Goal: Check status: Check status

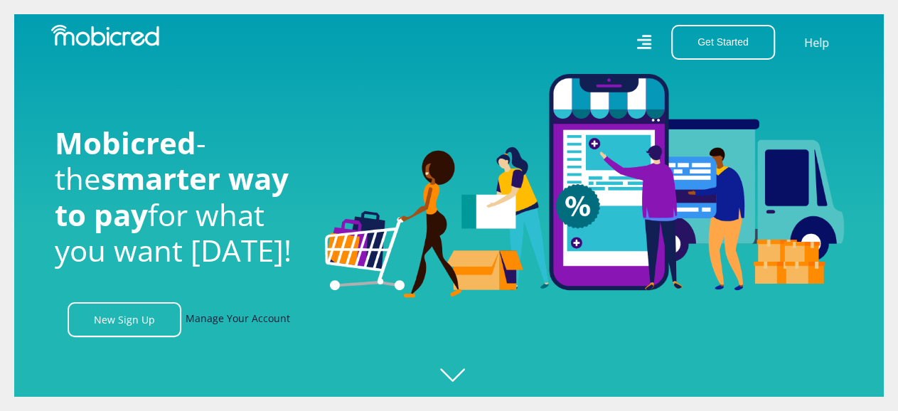
click at [262, 320] on link "Manage Your Account" at bounding box center [238, 319] width 105 height 35
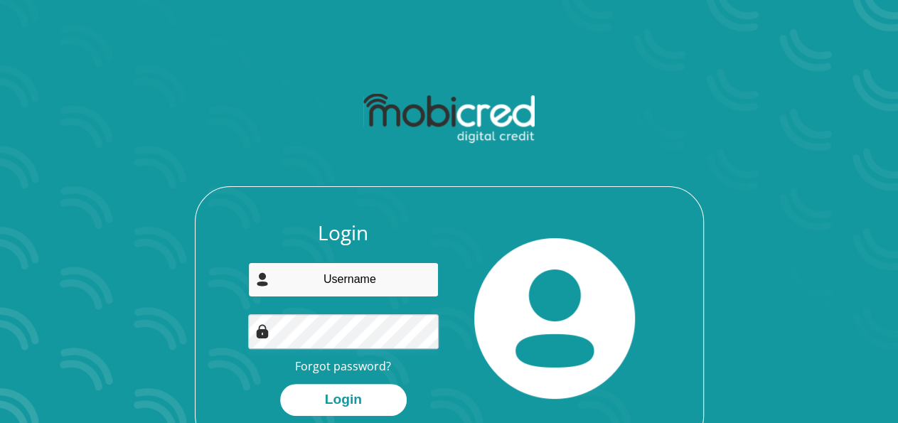
click at [360, 277] on input "email" at bounding box center [343, 279] width 191 height 35
type input "donnellypillay87@gmail.com"
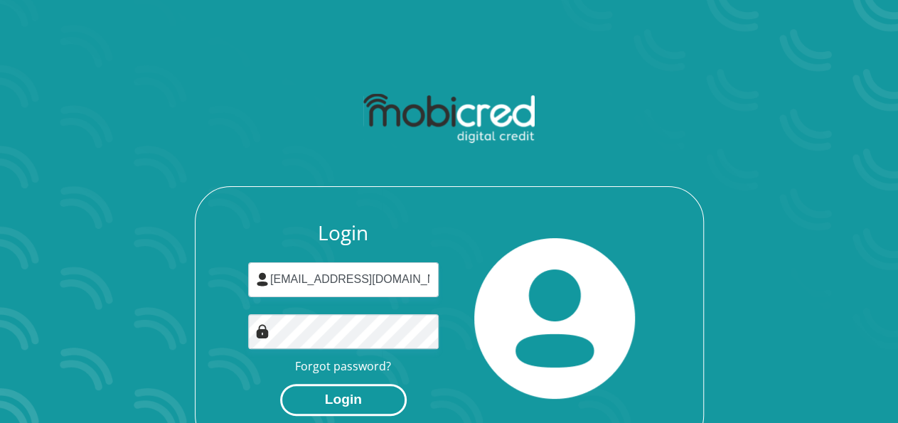
click at [304, 397] on button "Login" at bounding box center [343, 400] width 127 height 32
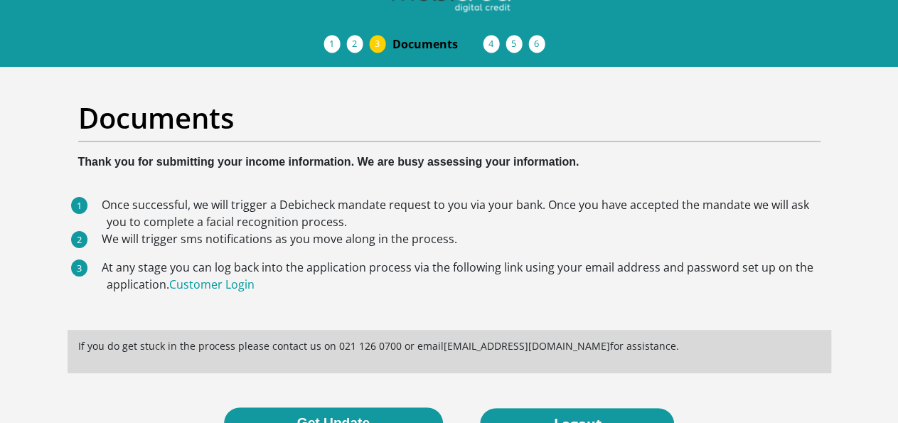
scroll to position [28, 0]
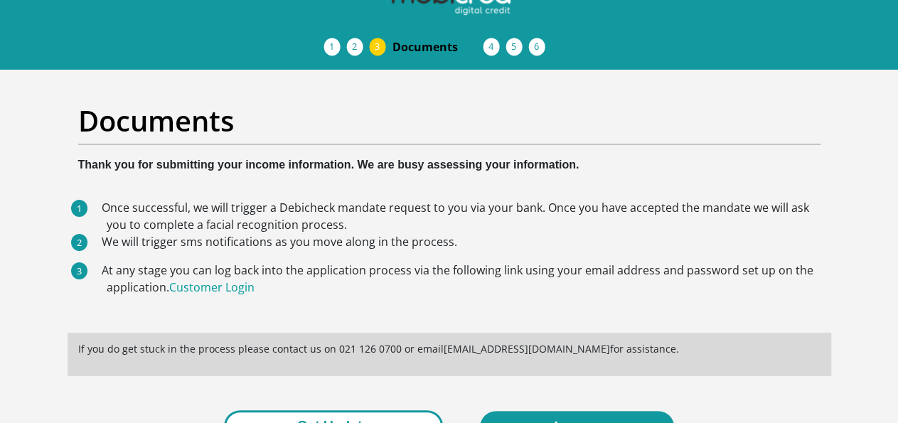
click at [379, 410] on button "Get Update" at bounding box center [333, 426] width 219 height 32
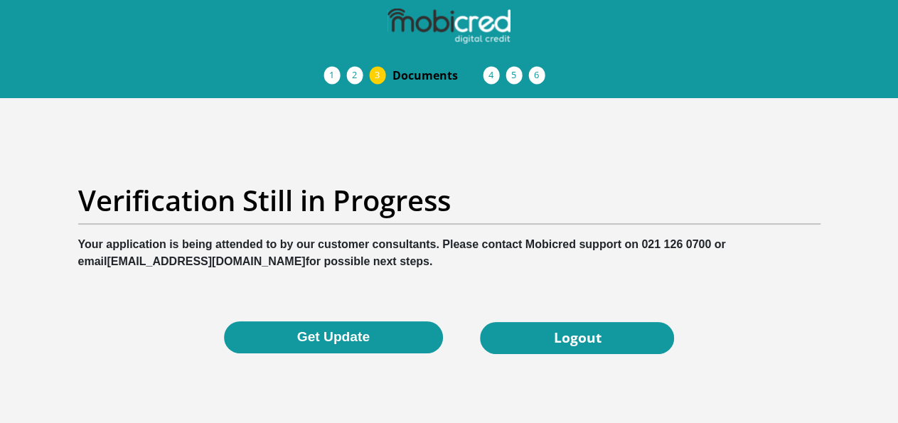
click at [636, 238] on b "Your application is being attended to by our customer consultants. Please conta…" at bounding box center [402, 252] width 648 height 29
drag, startPoint x: 632, startPoint y: 208, endPoint x: 707, endPoint y: 203, distance: 74.8
click at [707, 238] on b "Your application is being attended to by our customer consultants. Please conta…" at bounding box center [402, 252] width 648 height 29
copy b "021 126 0700"
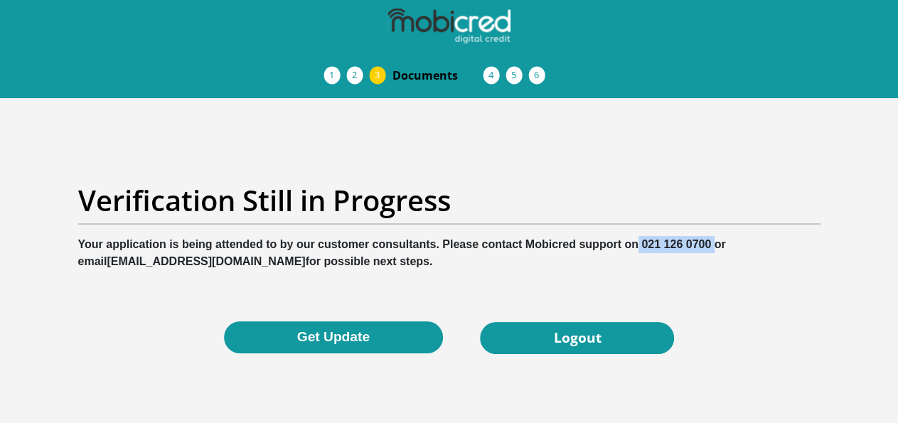
click at [0, 0] on img at bounding box center [0, 0] width 0 height 0
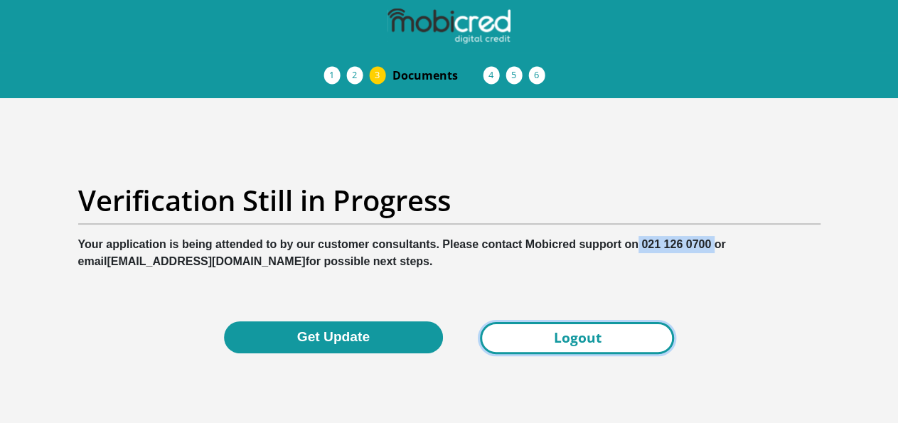
click at [590, 322] on link "Logout" at bounding box center [577, 338] width 194 height 32
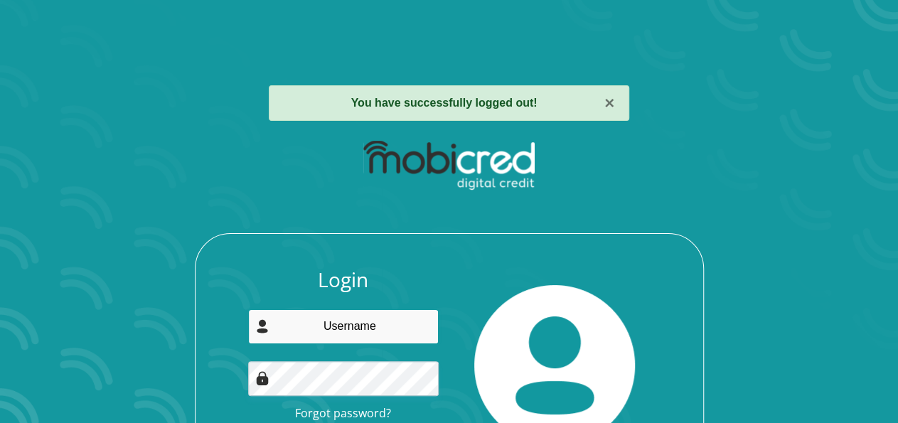
click at [418, 318] on input "email" at bounding box center [343, 326] width 191 height 35
click at [366, 318] on input "email" at bounding box center [343, 326] width 191 height 35
type input "donnellypillay87@gmail.com"
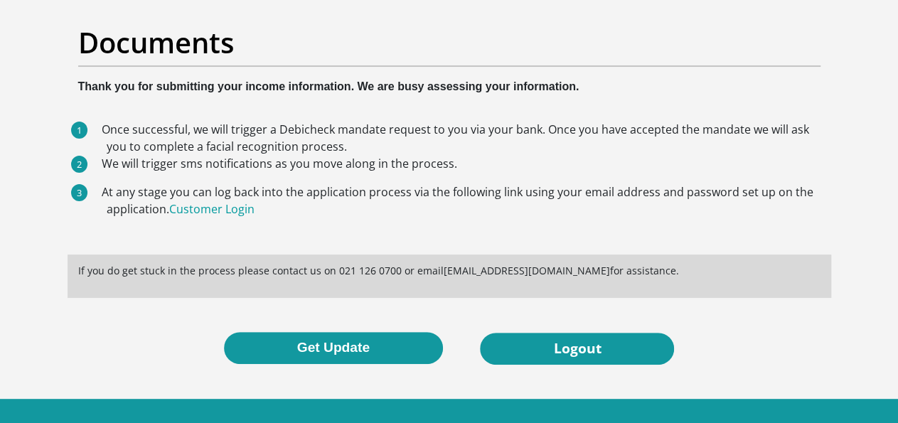
scroll to position [129, 0]
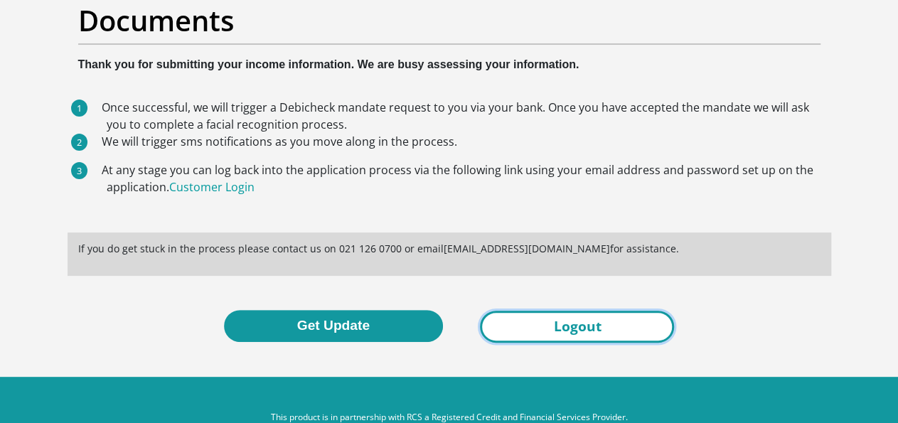
click at [599, 311] on link "Logout" at bounding box center [577, 327] width 194 height 32
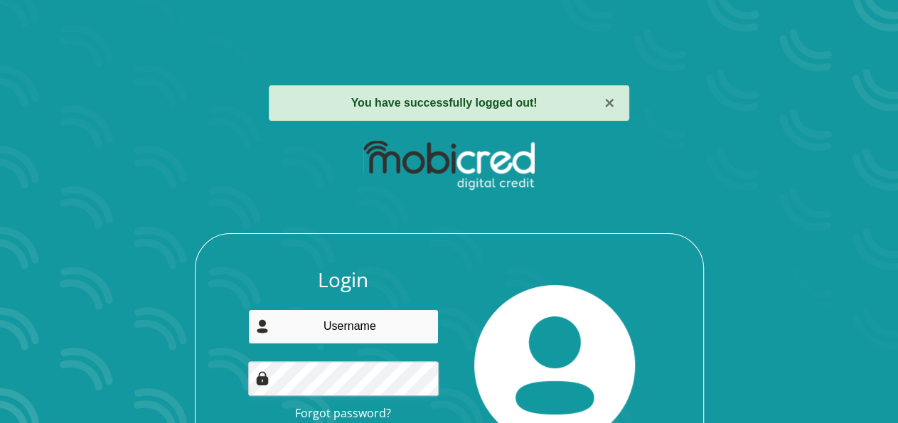
click at [381, 323] on input "email" at bounding box center [343, 326] width 191 height 35
click at [331, 314] on input "email" at bounding box center [343, 326] width 191 height 35
type input "[EMAIL_ADDRESS][DOMAIN_NAME]"
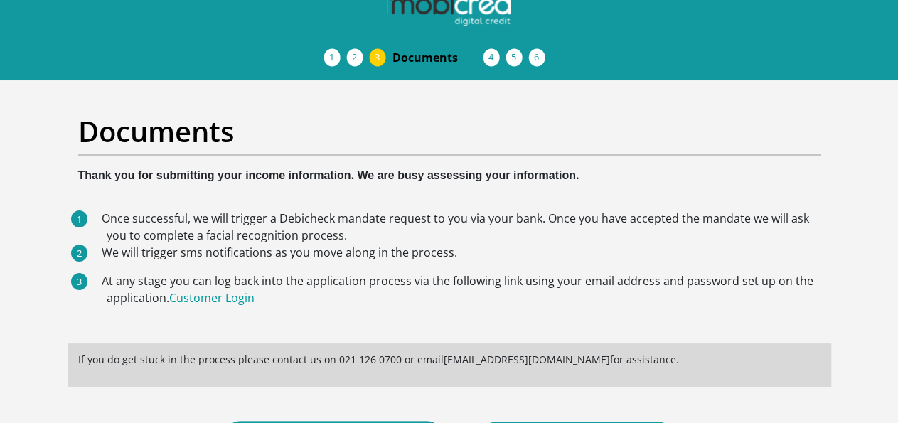
scroll to position [17, 0]
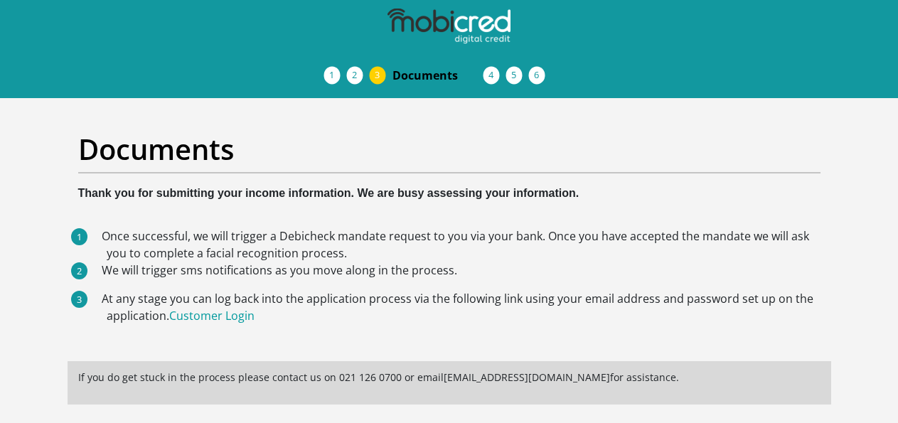
scroll to position [17, 0]
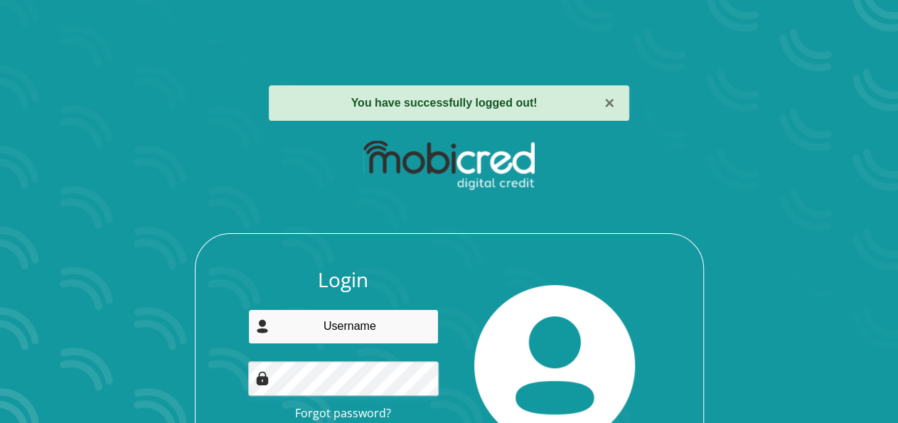
click at [360, 330] on input "email" at bounding box center [343, 326] width 191 height 35
type input "donnellypillay87@gmail.com"
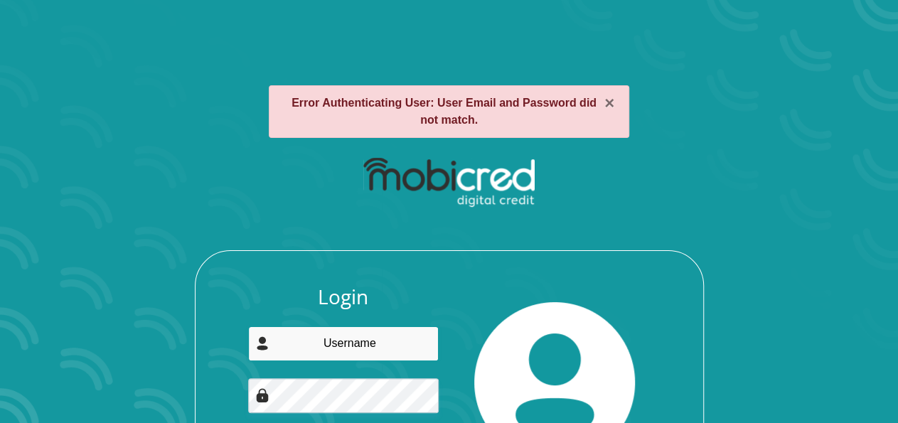
click at [366, 358] on input "email" at bounding box center [343, 343] width 191 height 35
type input "donnellypillay87@gmail.com"
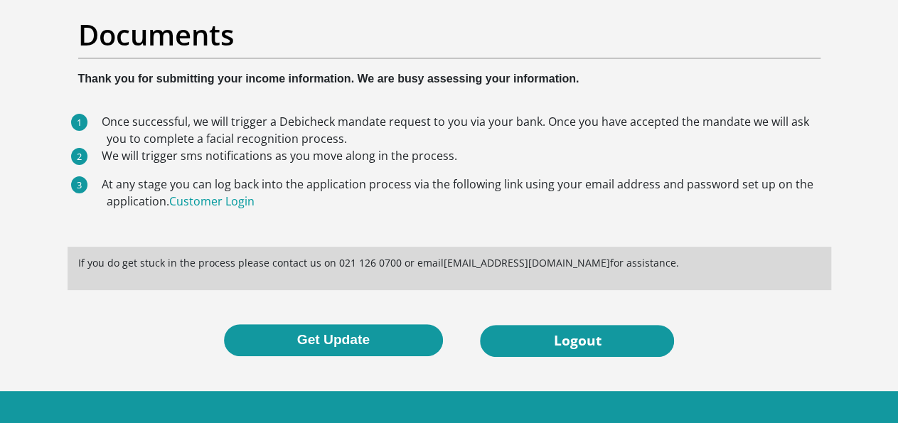
scroll to position [129, 0]
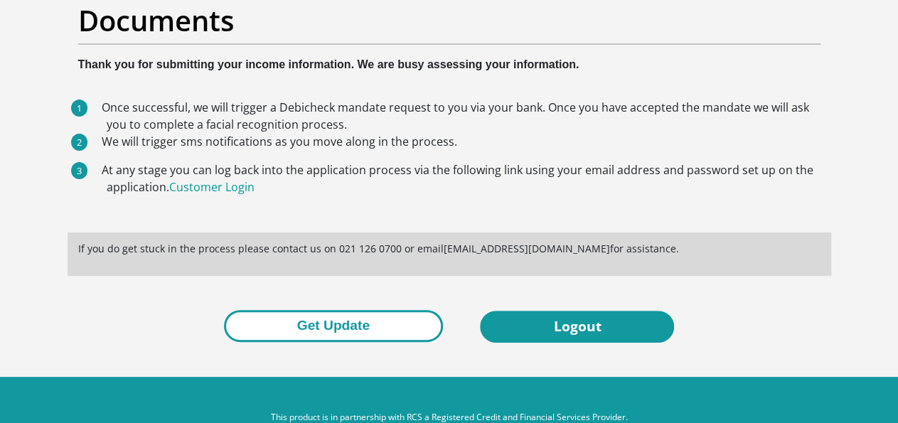
click at [345, 310] on button "Get Update" at bounding box center [333, 326] width 219 height 32
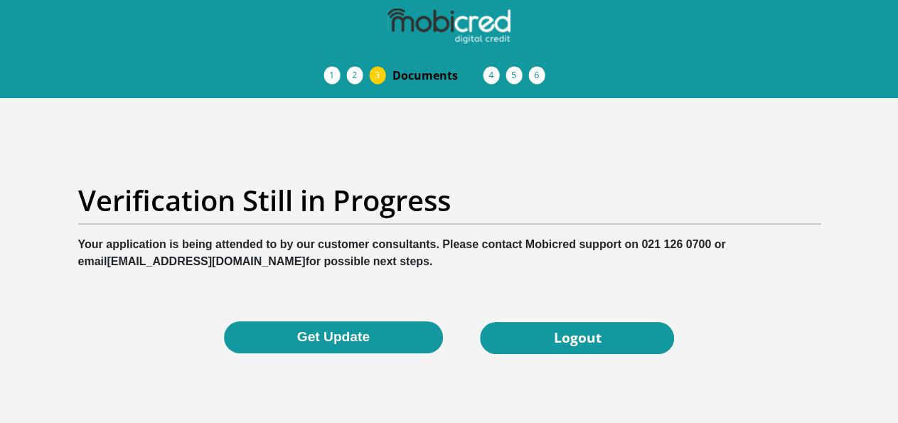
click at [432, 67] on span "Documents" at bounding box center [437, 75] width 91 height 17
click at [0, 0] on span "Acceptance of Services" at bounding box center [0, 0] width 0 height 0
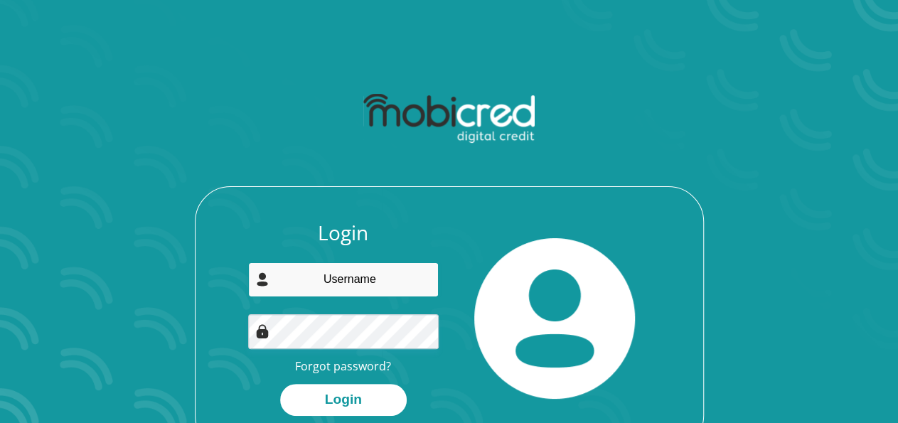
click at [304, 284] on input "email" at bounding box center [343, 279] width 191 height 35
type input "donnellypillay87@gmail.com"
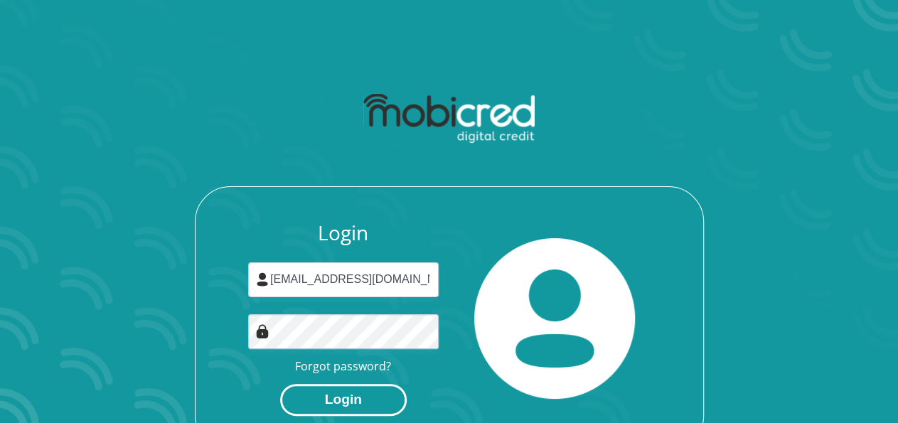
click at [327, 388] on button "Login" at bounding box center [343, 400] width 127 height 32
